Goal: Find specific page/section: Find specific page/section

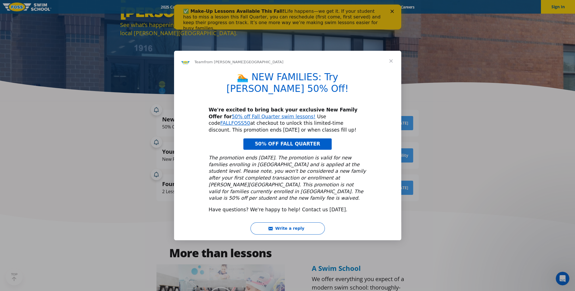
scroll to position [114, 0]
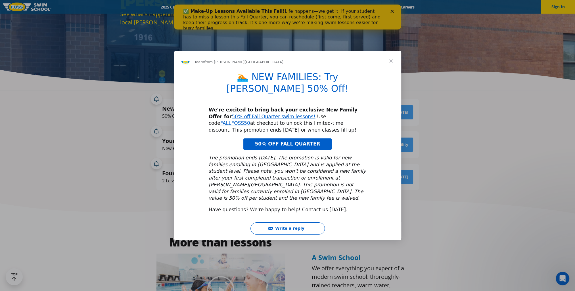
click at [390, 71] on span "Close" at bounding box center [391, 61] width 20 height 20
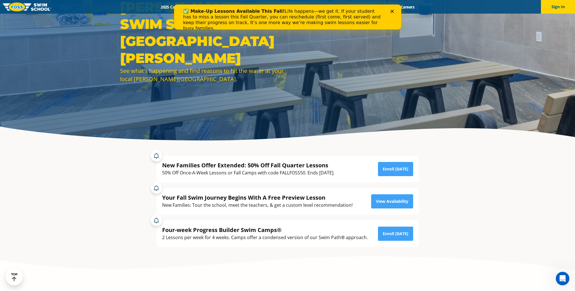
scroll to position [0, 0]
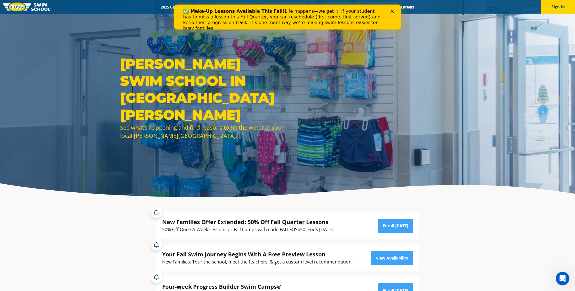
click at [393, 11] on icon "Close" at bounding box center [391, 11] width 3 height 3
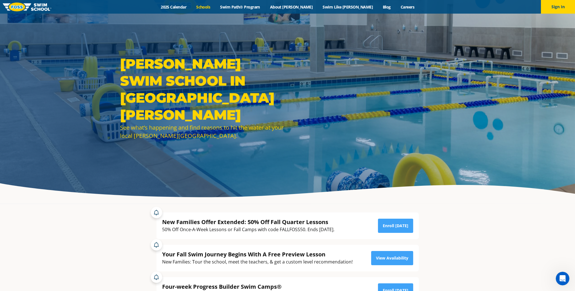
click at [215, 8] on link "Schools" at bounding box center [203, 6] width 24 height 5
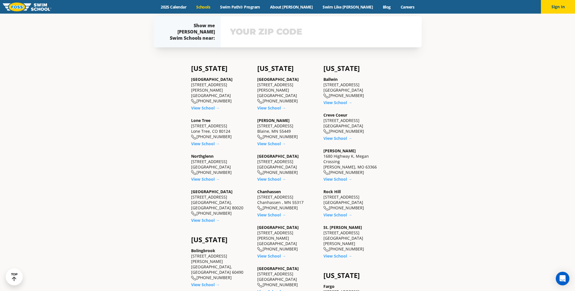
scroll to position [199, 0]
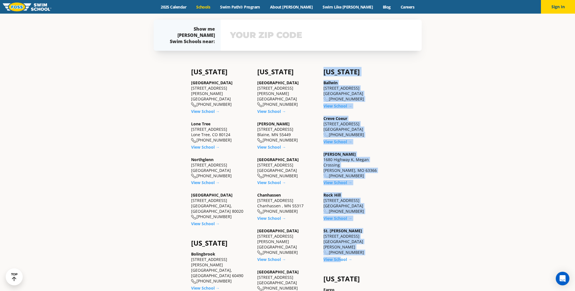
drag, startPoint x: 324, startPoint y: 76, endPoint x: 340, endPoint y: 268, distance: 192.1
copy div "Loremips Dolorsi 03983 Ametconsec Adip Elitsed, DO 75759 (950) 756-7013 Eius Te…"
